Goal: Task Accomplishment & Management: Complete application form

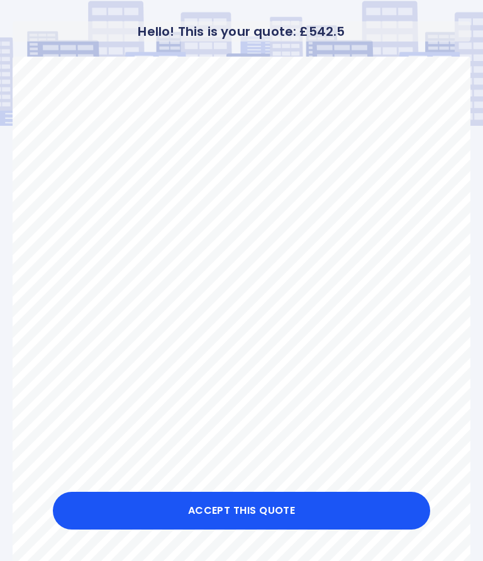
scroll to position [38, 0]
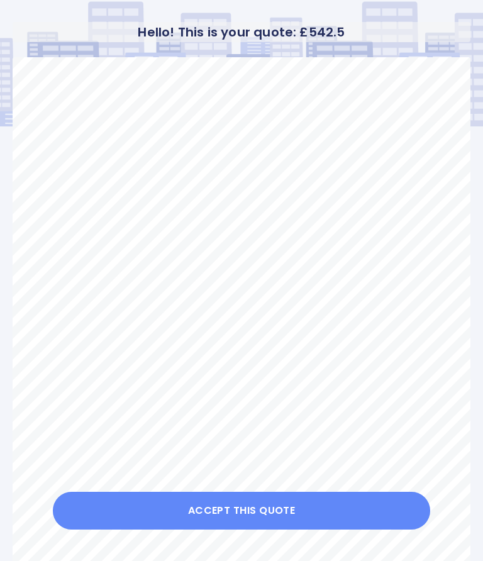
click at [203, 519] on button "Accept this Quote" at bounding box center [241, 511] width 377 height 38
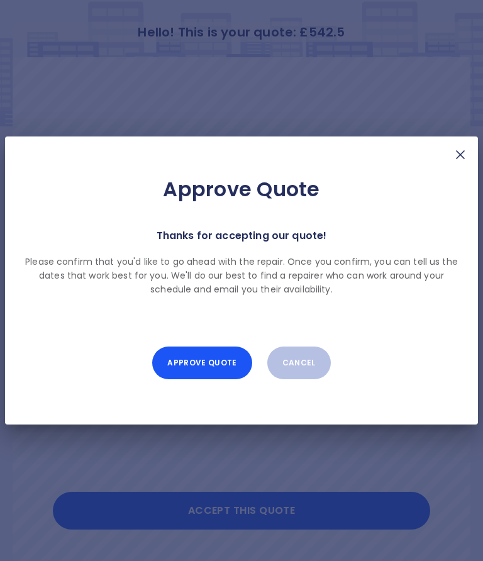
click at [201, 367] on button "Approve Quote" at bounding box center [201, 363] width 99 height 33
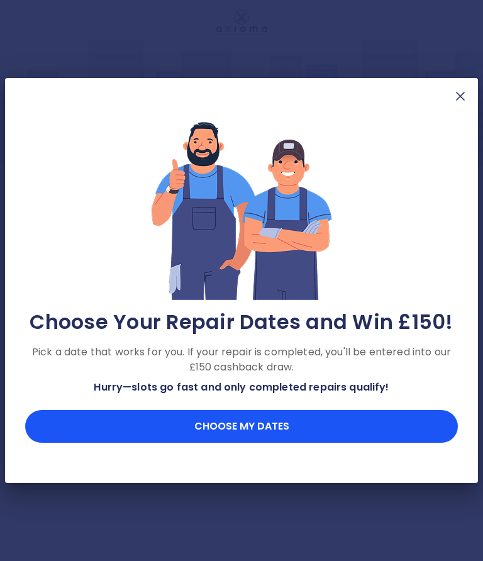
click at [201, 429] on button "Choose my dates" at bounding box center [241, 426] width 433 height 33
click at [211, 433] on button "Choose my dates" at bounding box center [241, 426] width 433 height 33
click at [264, 429] on button "Choose my dates" at bounding box center [241, 426] width 433 height 33
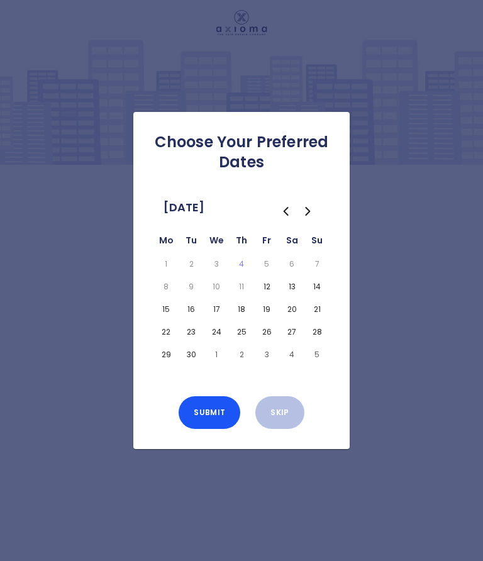
click at [172, 313] on button "15" at bounding box center [166, 310] width 20 height 18
click at [276, 309] on button "19" at bounding box center [267, 310] width 20 height 18
click at [267, 313] on button "19" at bounding box center [267, 310] width 20 height 18
click at [168, 315] on button "15" at bounding box center [166, 310] width 20 height 18
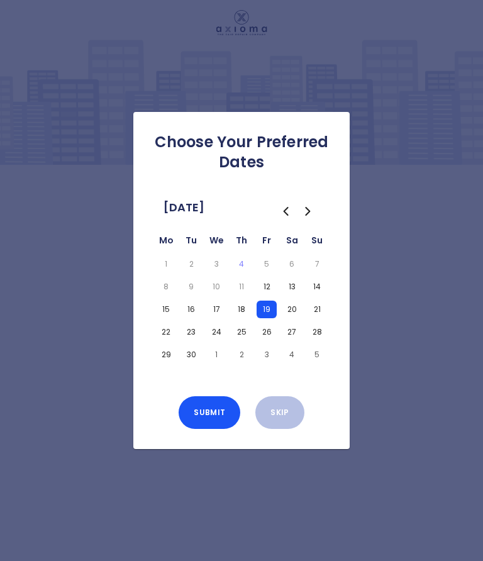
click at [216, 411] on button "Submit" at bounding box center [210, 412] width 62 height 33
